Goal: Check status

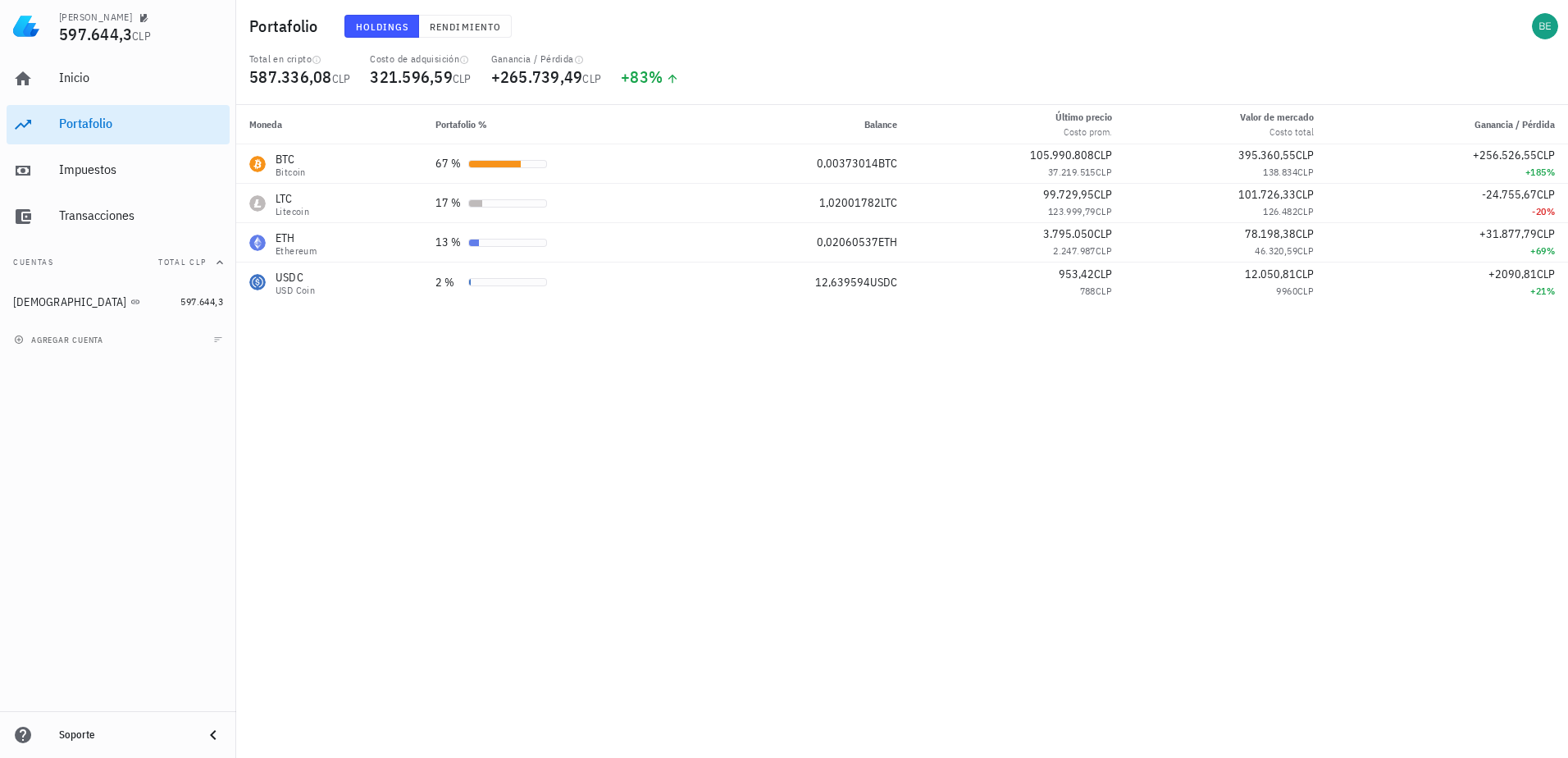
click at [894, 470] on div "Moneda Portafolio % Balance Último precio Costo prom. Valor [PERSON_NAME] Costo…" at bounding box center [902, 432] width 1331 height 653
click at [887, 629] on div "Moneda Portafolio % Balance Último precio Costo prom. Valor [PERSON_NAME] Costo…" at bounding box center [902, 432] width 1331 height 653
click at [1055, 574] on div "Moneda Portafolio % Balance Último precio Costo prom. Valor [PERSON_NAME] Costo…" at bounding box center [902, 432] width 1331 height 653
click at [1357, 31] on div "Portafolio Holdings Rendimiento" at bounding box center [902, 26] width 1331 height 52
click at [780, 473] on div "Moneda Portafolio % Balance Último precio Costo prom. Valor [PERSON_NAME] Costo…" at bounding box center [902, 432] width 1331 height 653
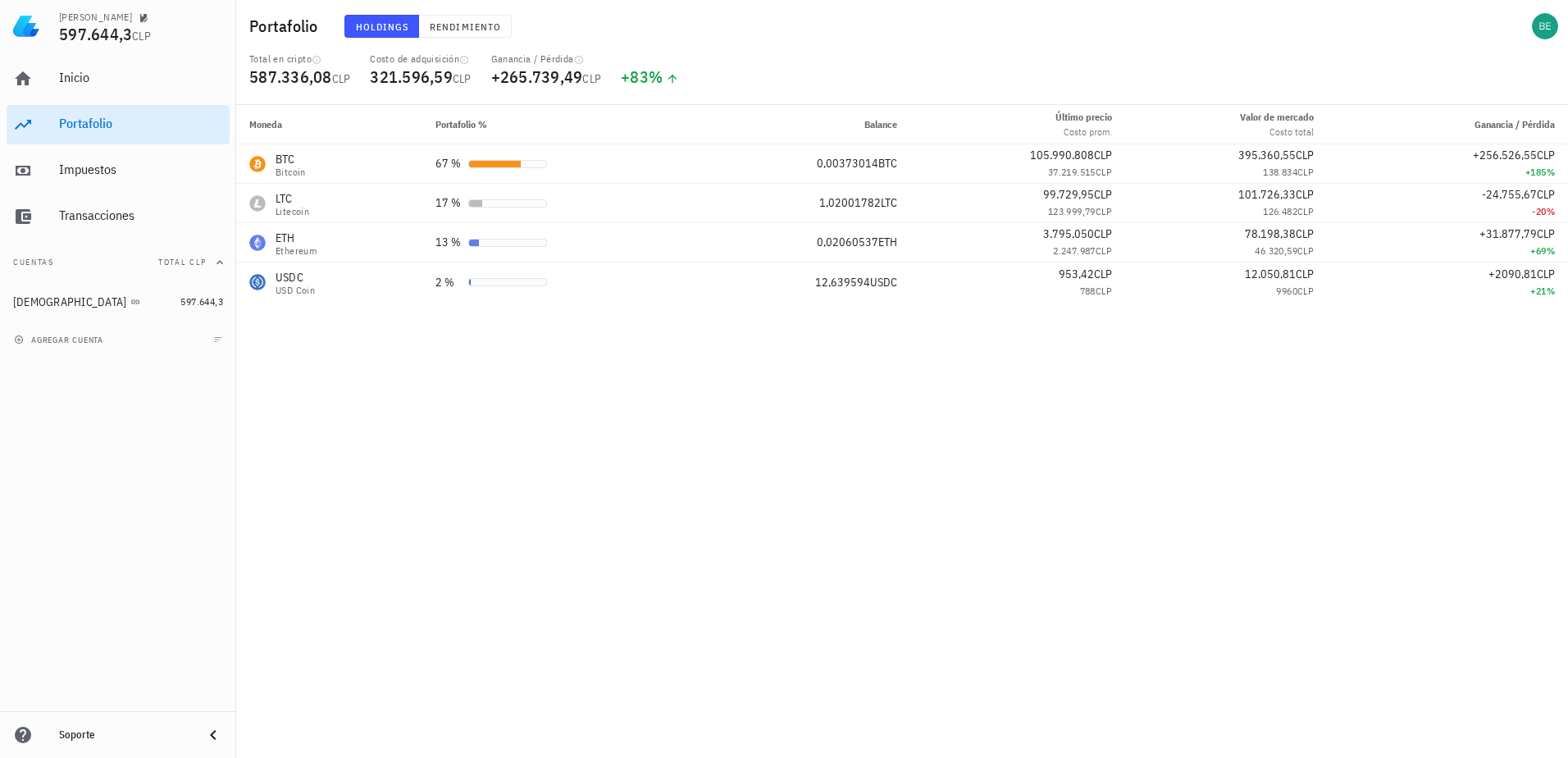
click at [813, 478] on div "Moneda Portafolio % Balance Último precio Costo prom. Valor [PERSON_NAME] Costo…" at bounding box center [902, 432] width 1331 height 653
click at [899, 421] on div "Moneda Portafolio % Balance Último precio Costo prom. Valor [PERSON_NAME] Costo…" at bounding box center [902, 432] width 1331 height 653
click at [1090, 45] on div "Portafolio Holdings Rendimiento" at bounding box center [902, 26] width 1331 height 52
click at [1268, 46] on div "Portafolio Holdings Rendimiento" at bounding box center [902, 26] width 1331 height 52
